Goal: Task Accomplishment & Management: Manage account settings

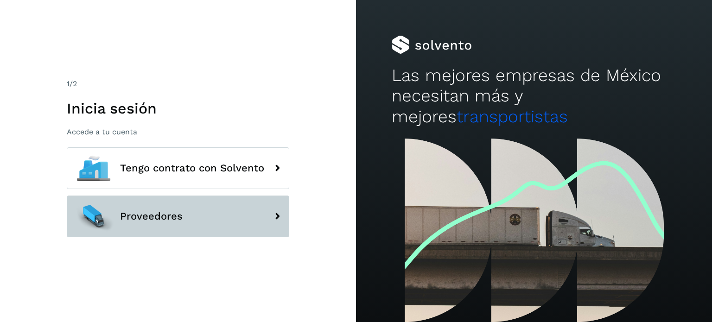
drag, startPoint x: 182, startPoint y: 227, endPoint x: 174, endPoint y: 224, distance: 8.4
click at [182, 227] on button "Proveedores" at bounding box center [178, 217] width 222 height 42
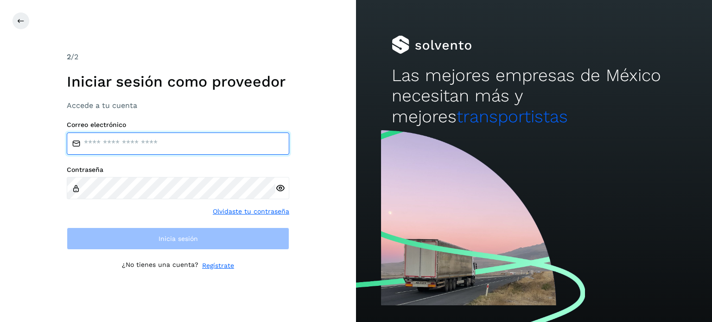
type input "**********"
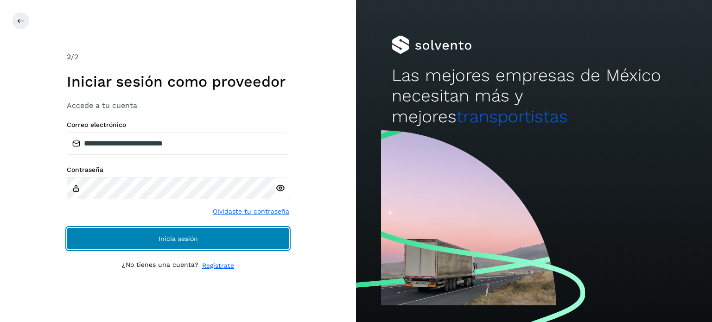
click at [122, 239] on button "Inicia sesión" at bounding box center [178, 239] width 222 height 22
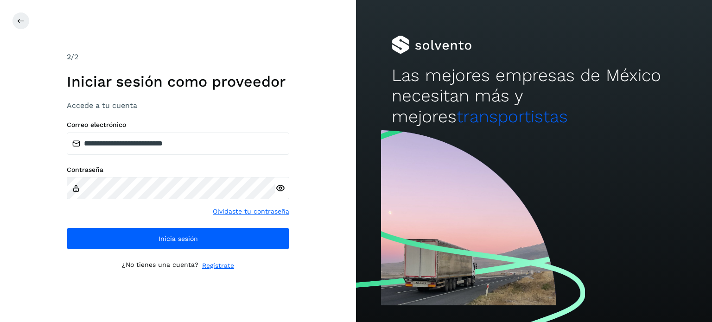
click at [335, 115] on div "**********" at bounding box center [178, 161] width 356 height 322
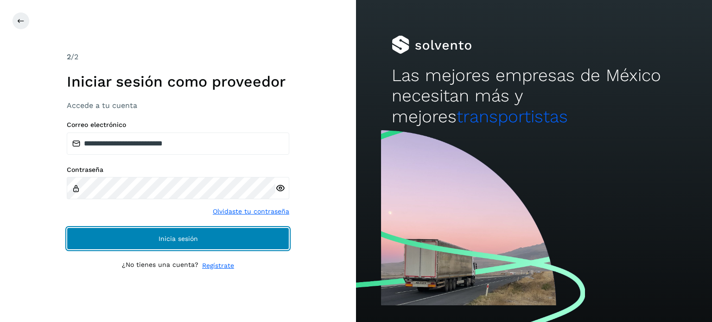
click at [187, 238] on span "Inicia sesión" at bounding box center [178, 238] width 39 height 6
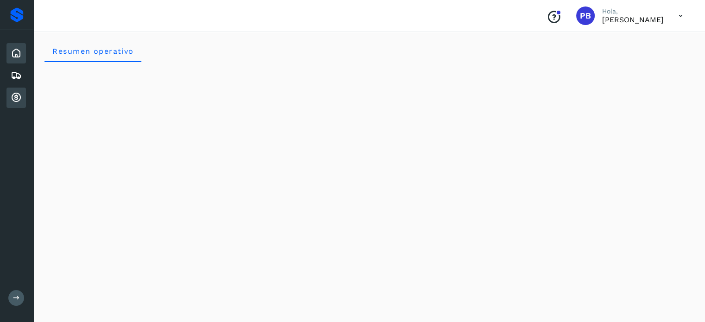
click at [16, 49] on icon at bounding box center [16, 53] width 11 height 11
click at [17, 292] on button at bounding box center [16, 298] width 16 height 16
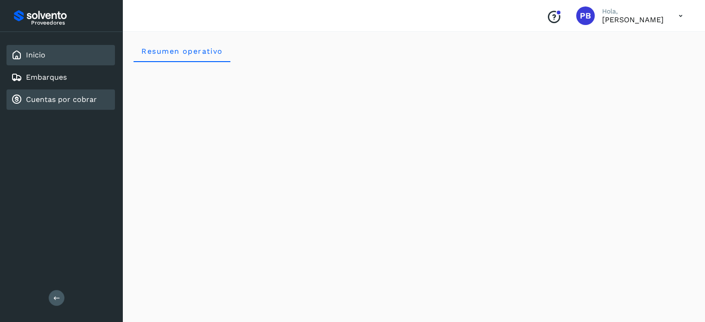
click at [72, 98] on link "Cuentas por cobrar" at bounding box center [61, 99] width 71 height 9
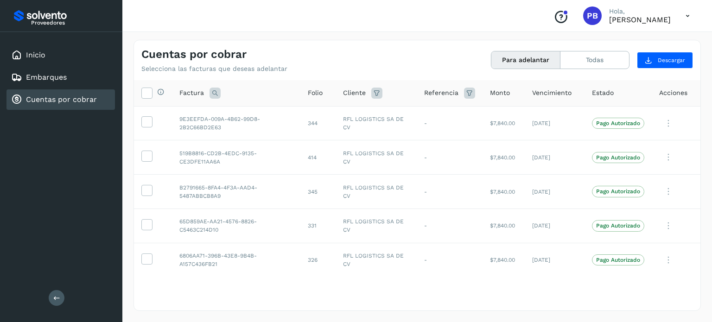
drag, startPoint x: 526, startPoint y: 60, endPoint x: 517, endPoint y: 58, distance: 8.5
click at [526, 60] on button "Para adelantar" at bounding box center [525, 59] width 69 height 17
click at [510, 57] on button "Para adelantar" at bounding box center [525, 59] width 69 height 17
click at [144, 96] on icon at bounding box center [147, 93] width 10 height 10
